Goal: Information Seeking & Learning: Find specific fact

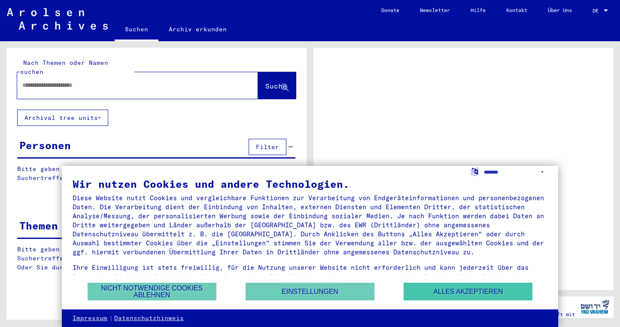
click at [432, 284] on button "Alles akzeptieren" at bounding box center [468, 292] width 129 height 18
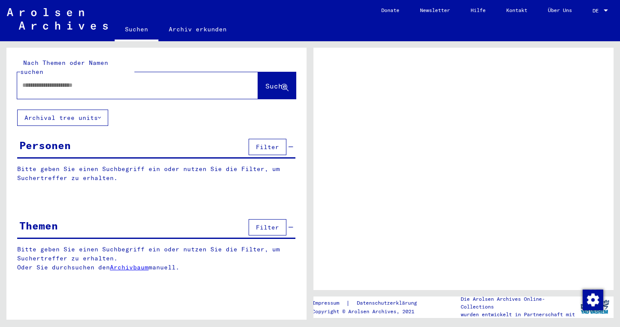
click at [602, 9] on div at bounding box center [606, 11] width 8 height 6
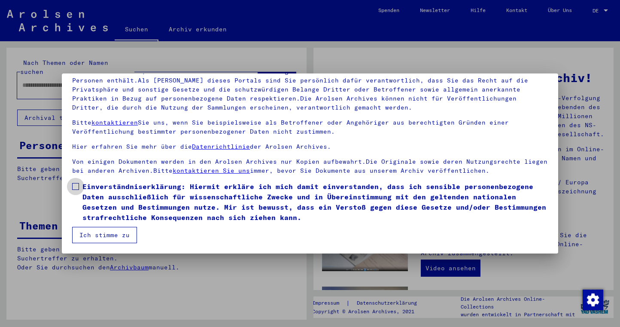
scroll to position [69, 0]
click at [131, 193] on span "Einverständniserklärung: Hiermit erkläre ich mich damit einverstanden, dass ich…" at bounding box center [314, 201] width 465 height 41
click at [114, 235] on button "Ich stimme zu" at bounding box center [104, 235] width 65 height 16
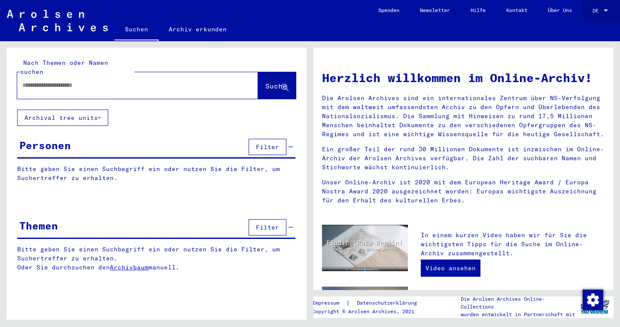
click at [593, 15] on div "DE DE" at bounding box center [600, 8] width 17 height 15
click at [586, 16] on span "English" at bounding box center [584, 15] width 21 height 6
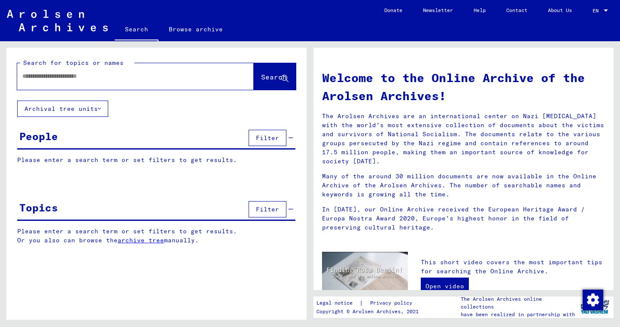
click at [187, 86] on div at bounding box center [135, 76] width 237 height 27
click at [187, 82] on div at bounding box center [122, 76] width 211 height 19
click at [169, 73] on input "text" at bounding box center [125, 76] width 206 height 9
type input "******"
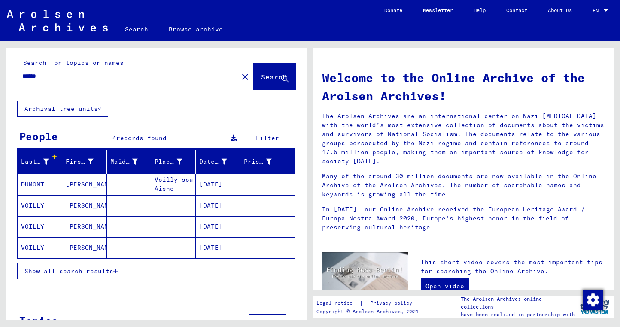
click at [219, 225] on mat-cell "[DATE]" at bounding box center [218, 226] width 45 height 21
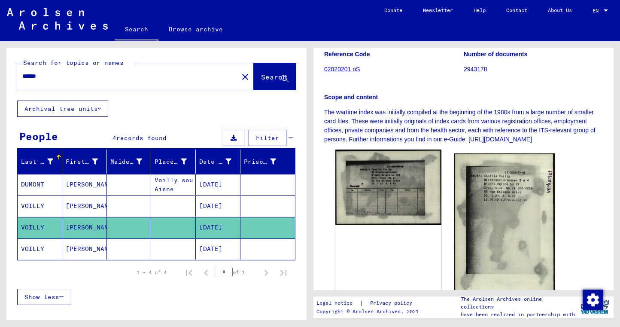
click at [401, 182] on img at bounding box center [388, 186] width 106 height 75
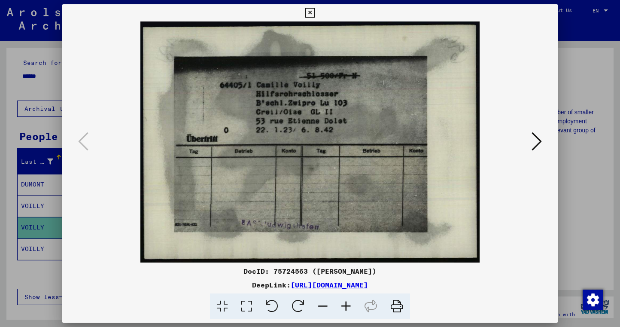
click at [49, 155] on div at bounding box center [310, 163] width 620 height 327
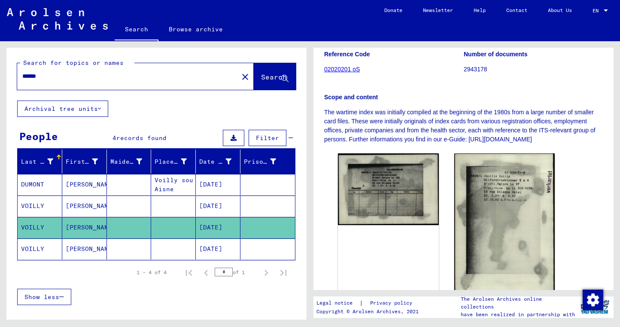
click at [82, 241] on mat-cell "[PERSON_NAME]" at bounding box center [84, 248] width 45 height 21
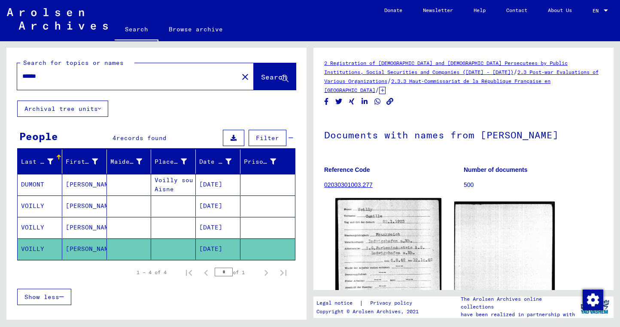
click at [390, 205] on img at bounding box center [388, 265] width 106 height 134
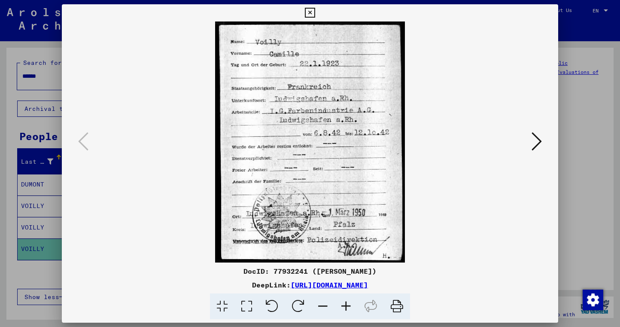
click at [47, 186] on div at bounding box center [310, 163] width 620 height 327
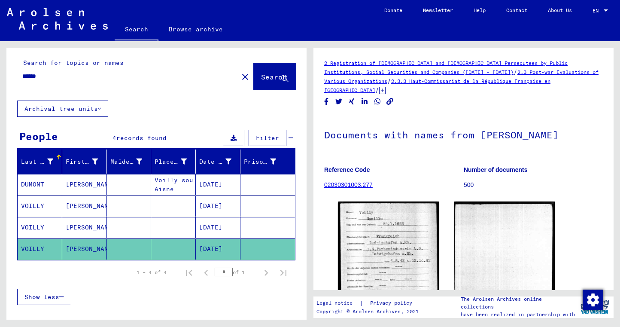
click at [50, 210] on mat-cell "VOILLY" at bounding box center [40, 205] width 45 height 21
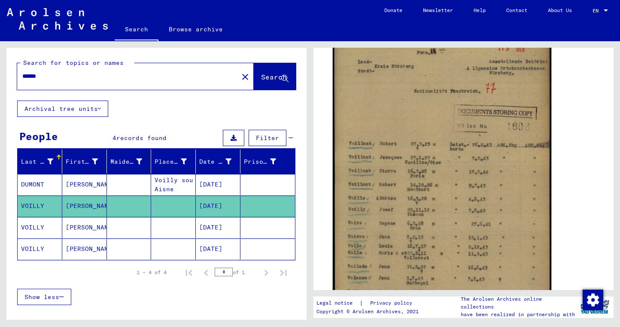
scroll to position [167, 0]
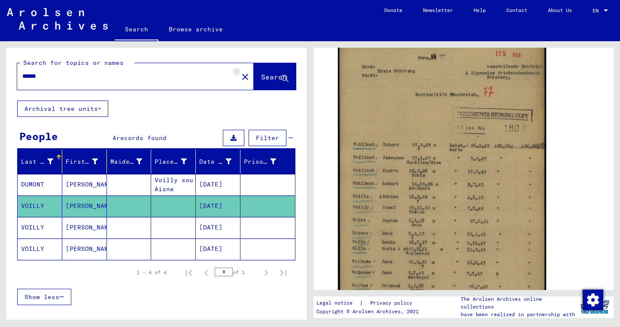
click at [237, 73] on button "close" at bounding box center [245, 76] width 17 height 17
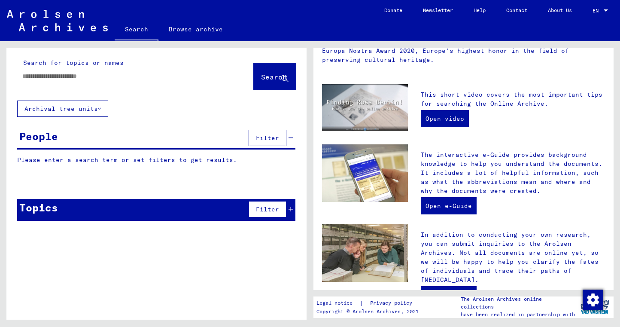
click at [141, 75] on input "text" at bounding box center [125, 76] width 206 height 9
type input "******"
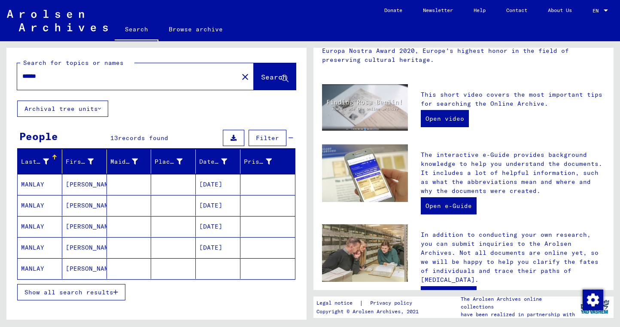
click at [106, 287] on button "Show all search results" at bounding box center [71, 292] width 108 height 16
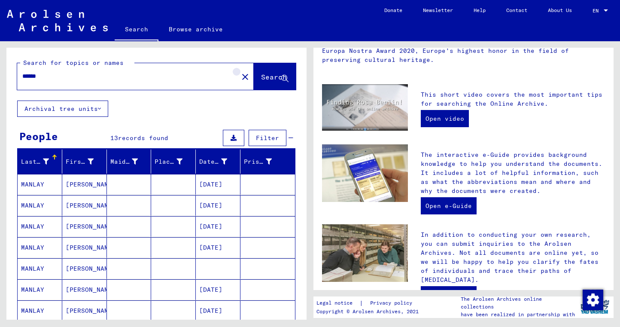
click at [237, 69] on button "close" at bounding box center [245, 76] width 17 height 17
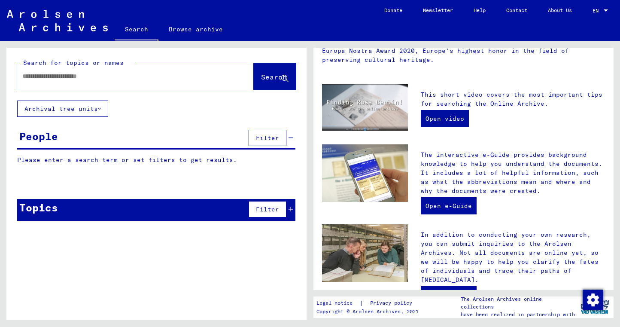
click at [362, 0] on mat-toolbar "Search Browse archive Detailed questions/information about the documents? Send …" at bounding box center [310, 20] width 620 height 41
click at [203, 78] on input "text" at bounding box center [125, 76] width 206 height 9
type input "**********"
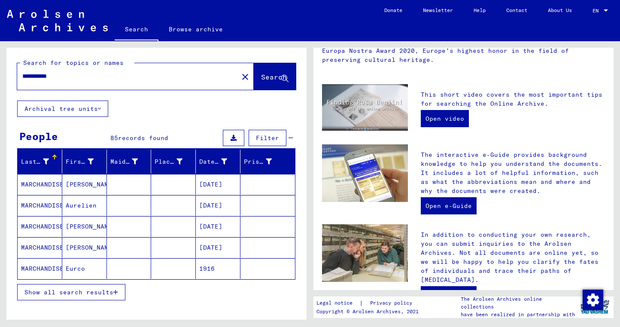
click at [111, 292] on span "Show all search results" at bounding box center [68, 292] width 89 height 8
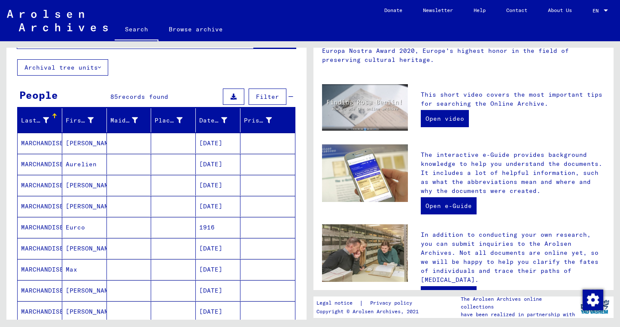
scroll to position [43, 0]
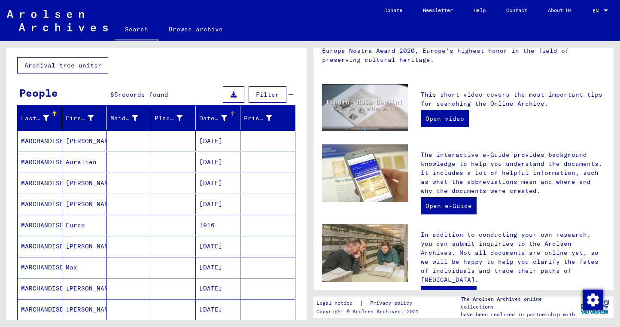
click at [234, 124] on div "Date of Birth" at bounding box center [219, 118] width 41 height 14
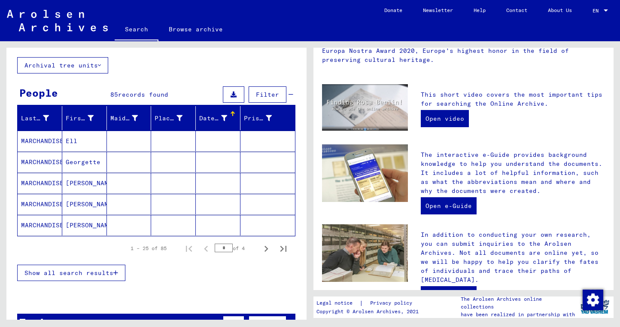
click at [234, 124] on div "Date of Birth" at bounding box center [219, 118] width 41 height 14
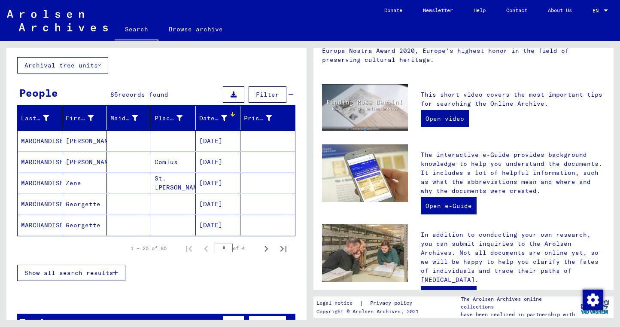
click at [106, 274] on span "Show all search results" at bounding box center [68, 273] width 89 height 8
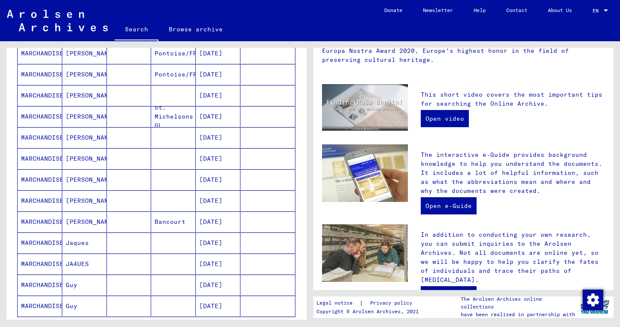
scroll to position [385, 0]
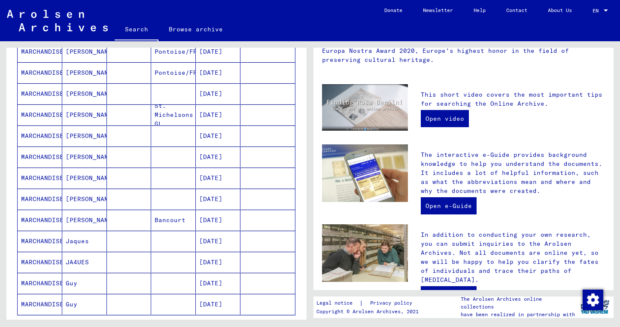
click at [221, 155] on mat-cell "[DATE]" at bounding box center [218, 156] width 45 height 21
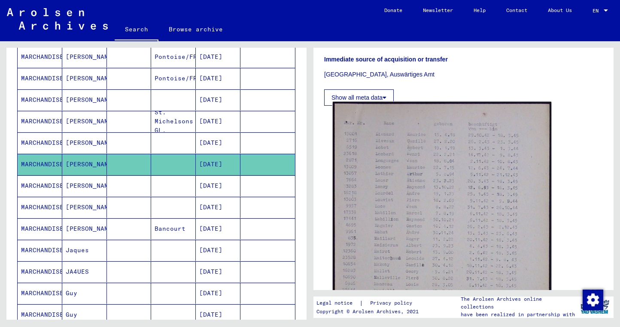
scroll to position [249, 0]
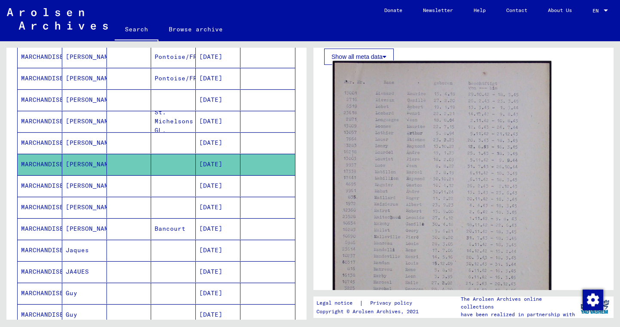
click at [445, 169] on img at bounding box center [442, 213] width 219 height 305
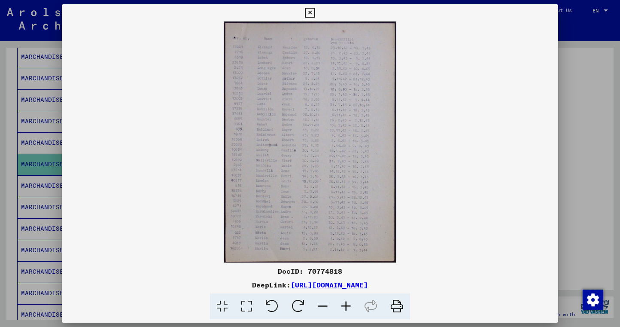
click at [18, 200] on div at bounding box center [310, 163] width 620 height 327
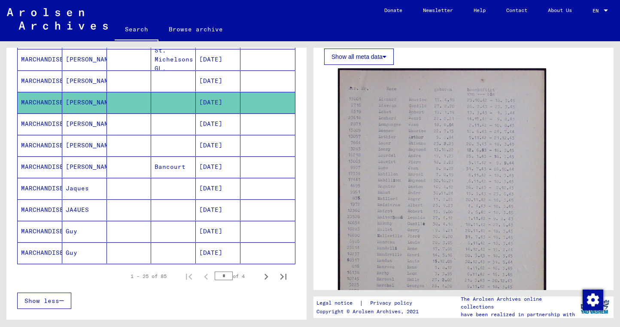
scroll to position [450, 0]
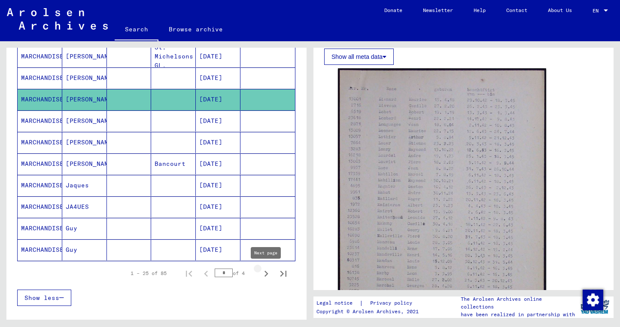
click at [262, 275] on icon "Next page" at bounding box center [266, 273] width 12 height 12
type input "*"
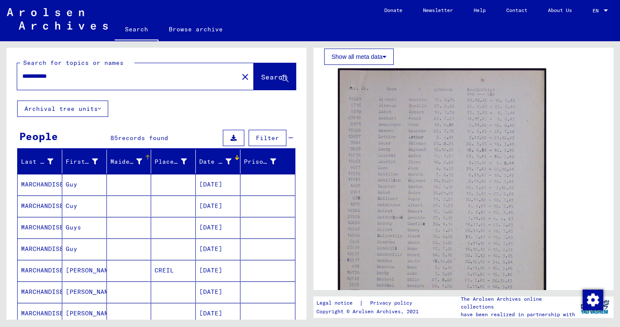
scroll to position [0, 0]
click at [146, 260] on mat-cell at bounding box center [129, 270] width 45 height 21
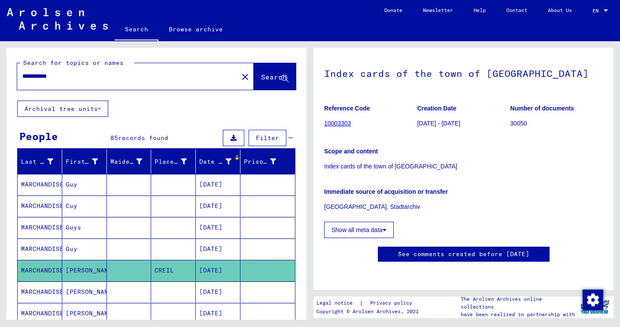
scroll to position [131, 0]
click at [24, 75] on input "**********" at bounding box center [127, 76] width 211 height 9
type input "**********"
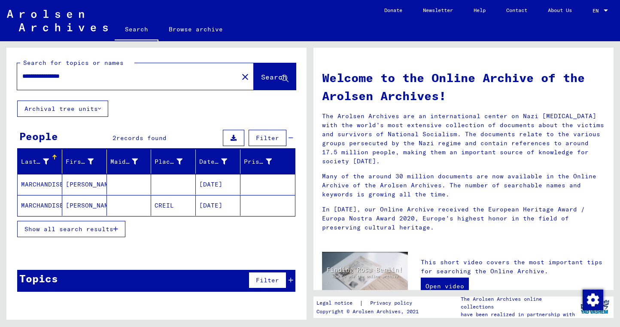
click at [194, 191] on mat-cell at bounding box center [173, 184] width 45 height 21
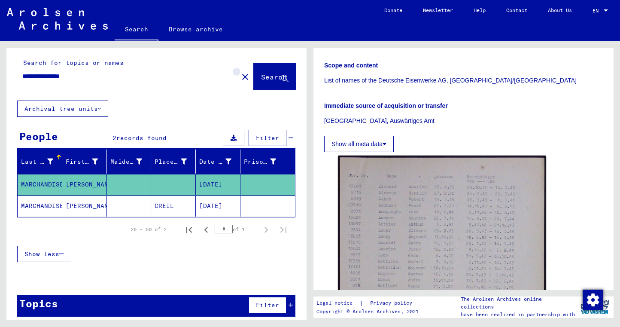
click at [240, 74] on mat-icon "close" at bounding box center [245, 77] width 10 height 10
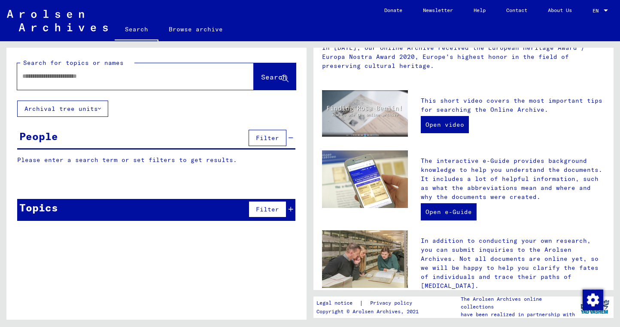
click at [123, 73] on input "text" at bounding box center [125, 76] width 206 height 9
type input "*******"
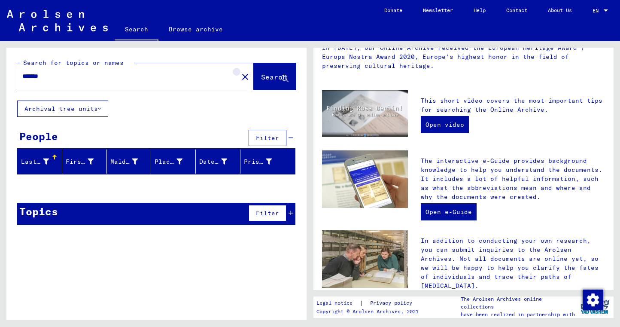
click at [240, 79] on mat-icon "close" at bounding box center [245, 77] width 10 height 10
